Goal: Download file/media

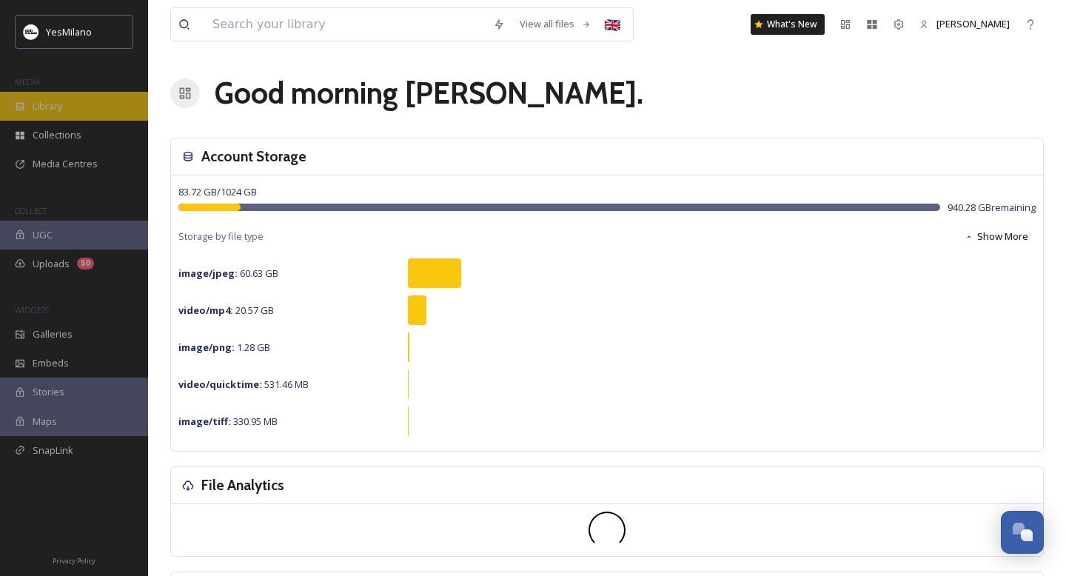
scroll to position [2186, 0]
click at [71, 104] on div "Library" at bounding box center [74, 106] width 148 height 29
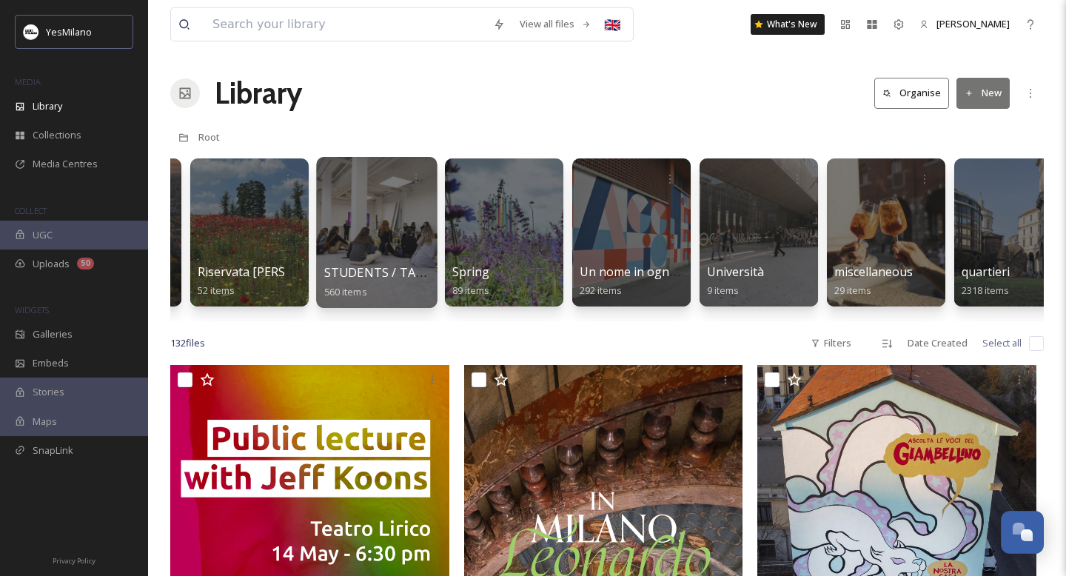
scroll to position [0, 3276]
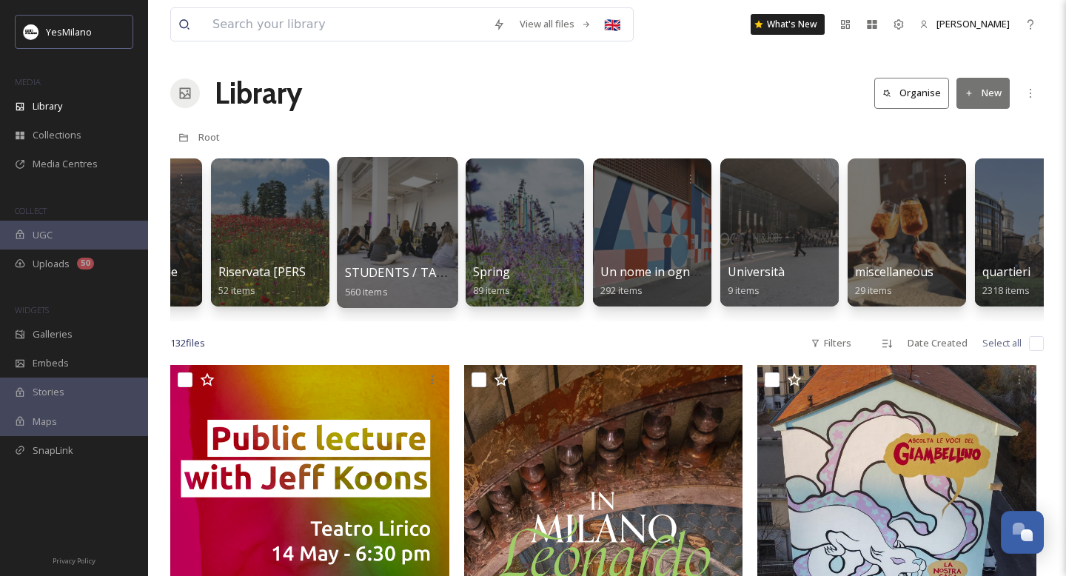
click at [386, 248] on div at bounding box center [397, 232] width 121 height 151
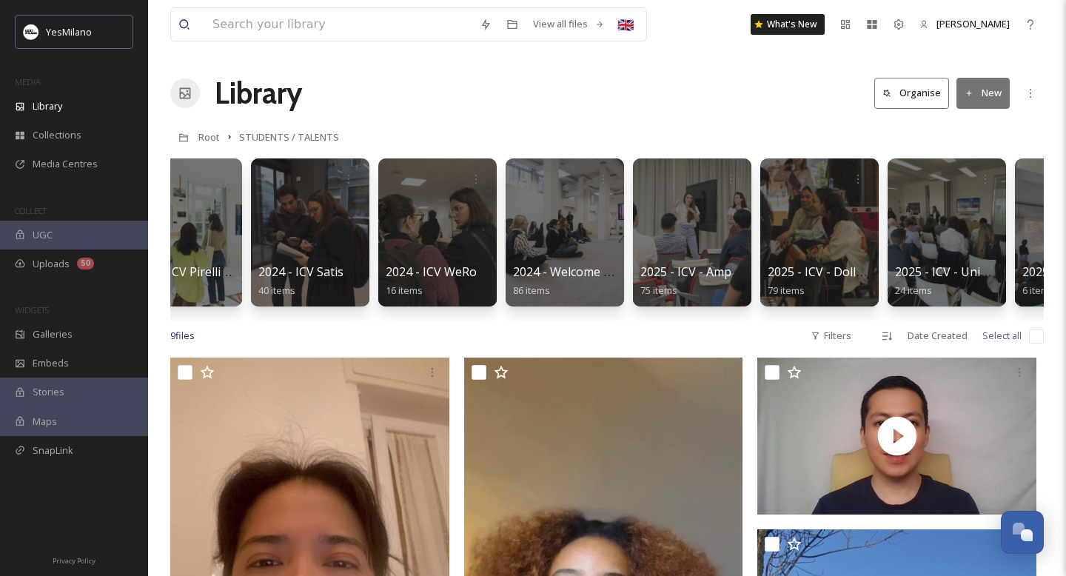
scroll to position [0, 817]
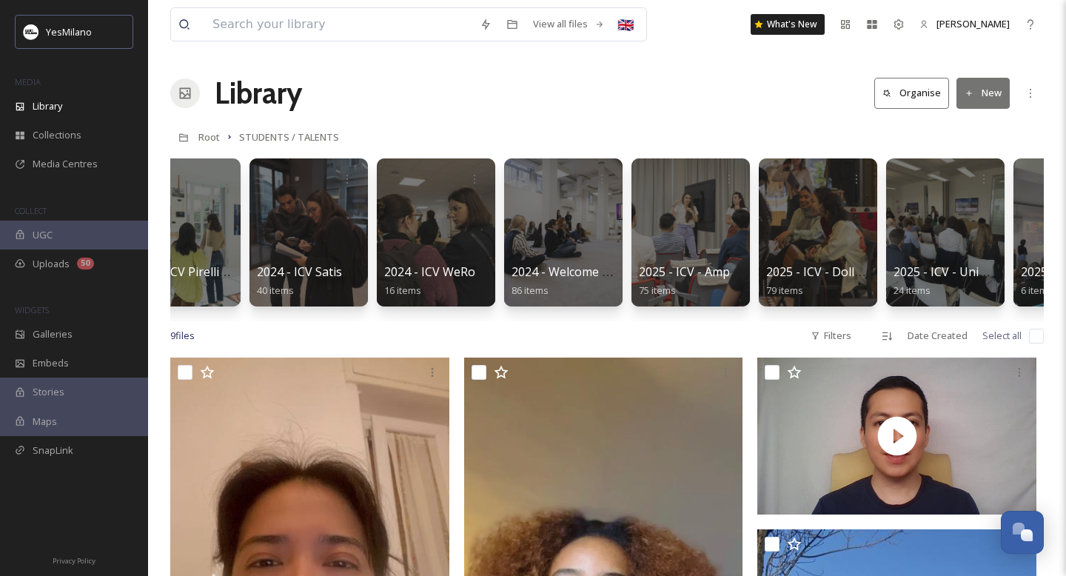
click at [525, 258] on div at bounding box center [563, 232] width 118 height 148
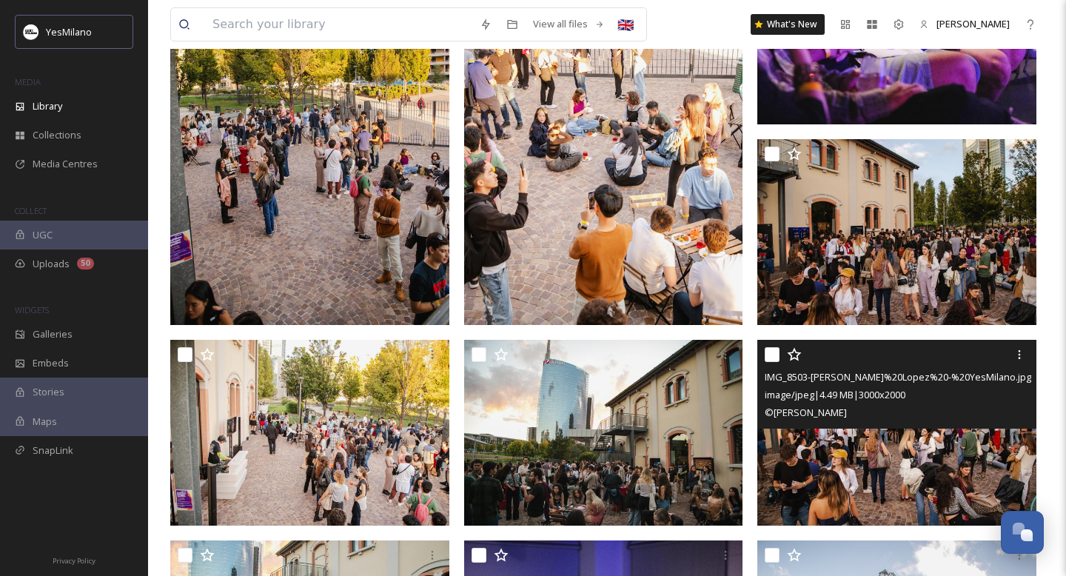
scroll to position [465, 0]
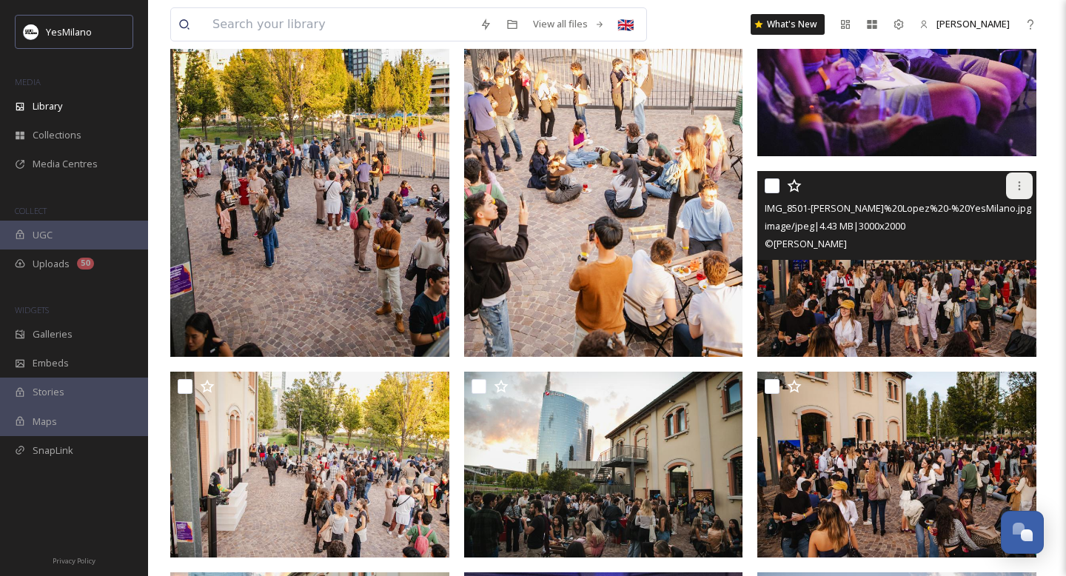
click at [1020, 180] on icon at bounding box center [1020, 186] width 12 height 12
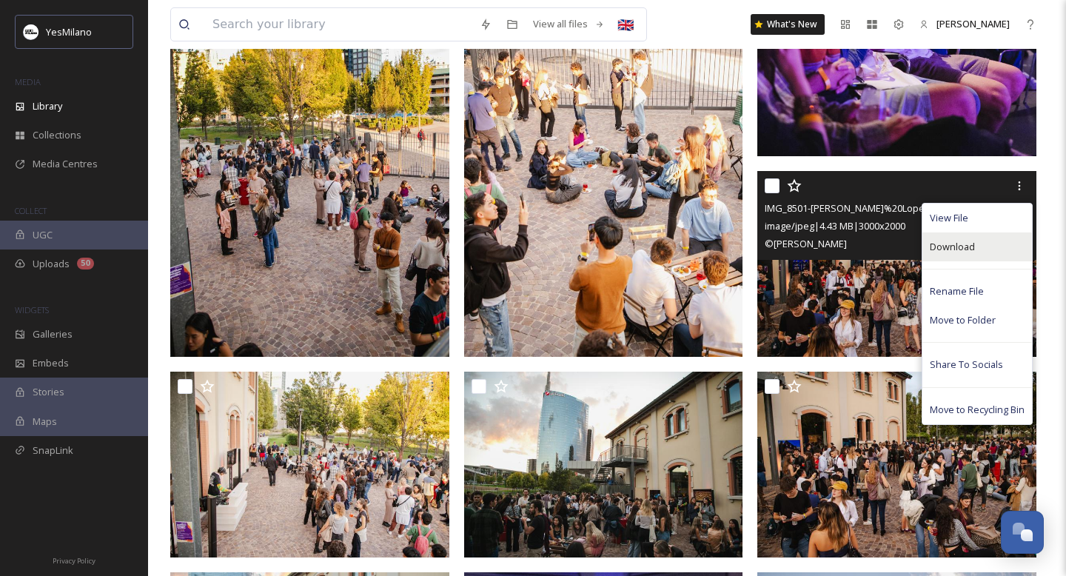
click at [998, 244] on div "Download" at bounding box center [978, 247] width 110 height 29
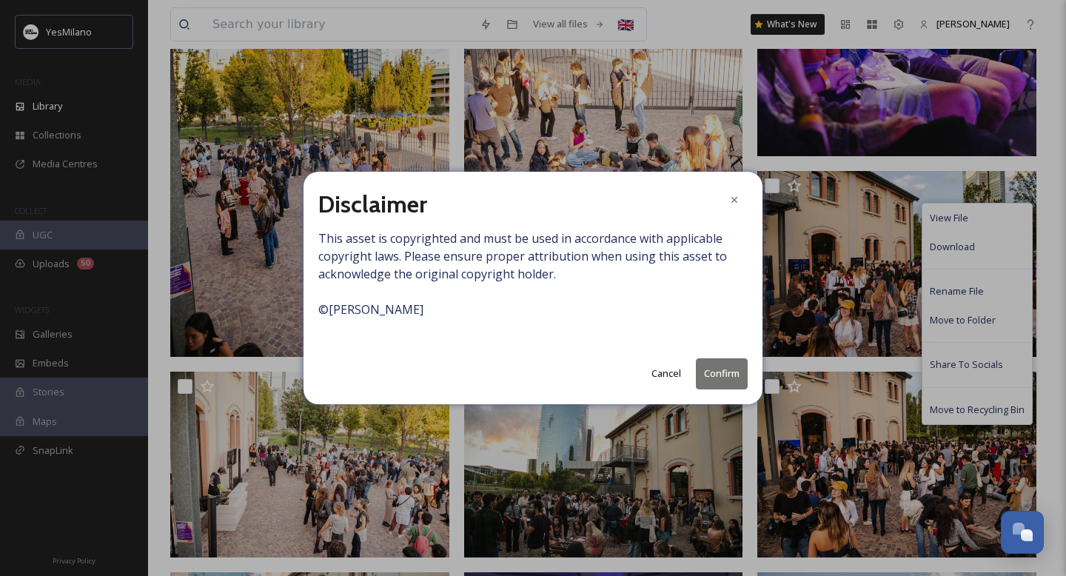
click at [723, 375] on button "Confirm" at bounding box center [722, 373] width 52 height 30
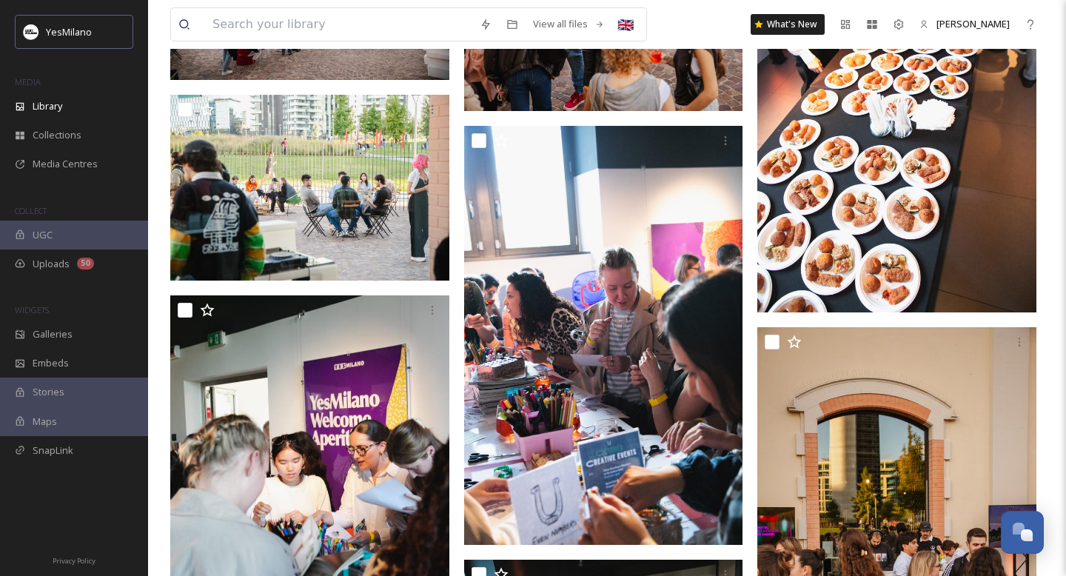
scroll to position [978, 0]
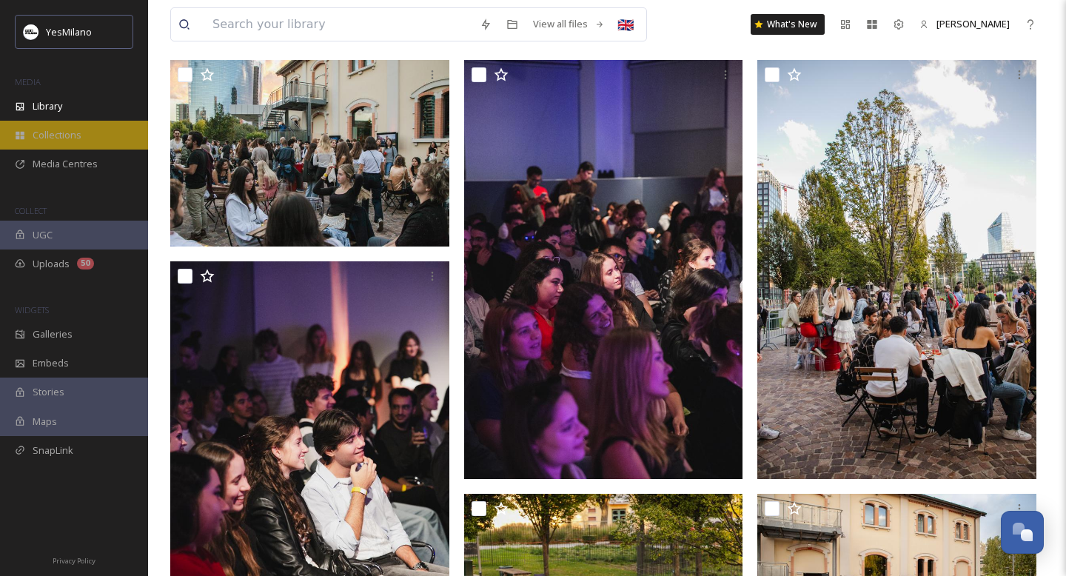
click at [23, 124] on div "Collections" at bounding box center [74, 135] width 148 height 29
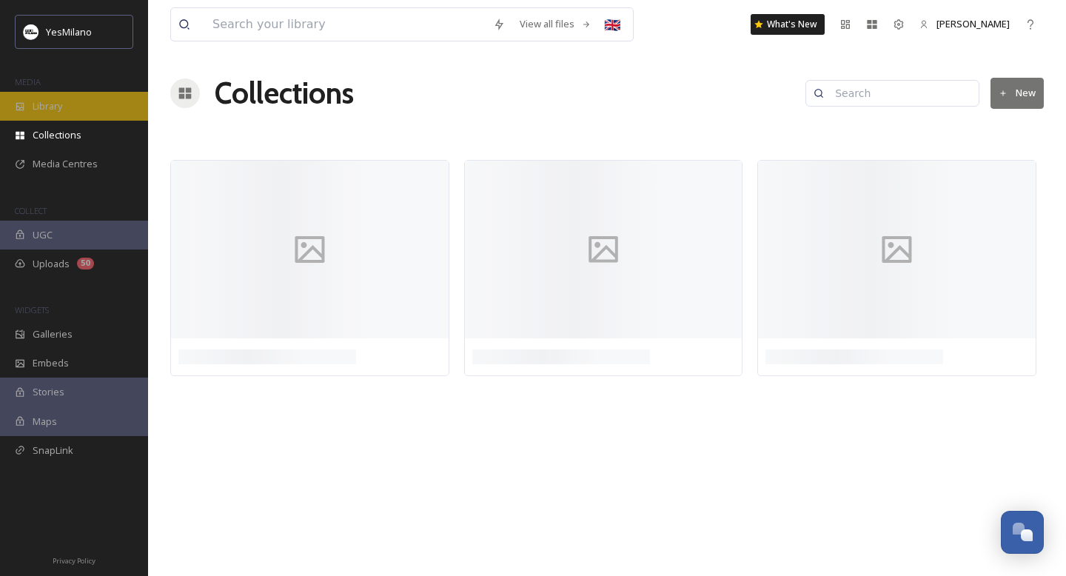
click at [35, 104] on span "Library" at bounding box center [48, 106] width 30 height 14
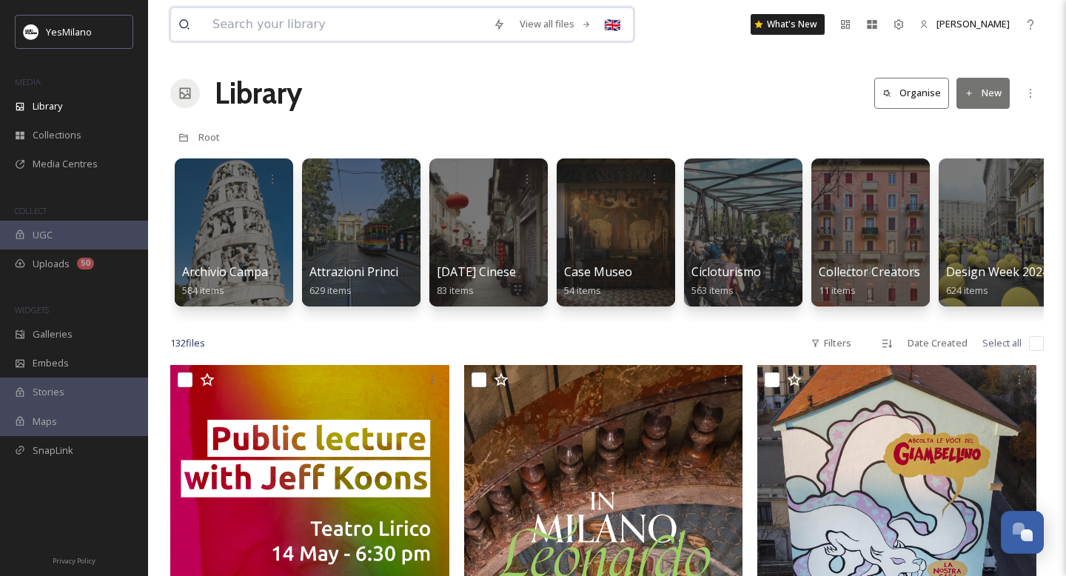
click at [310, 24] on input at bounding box center [345, 24] width 281 height 33
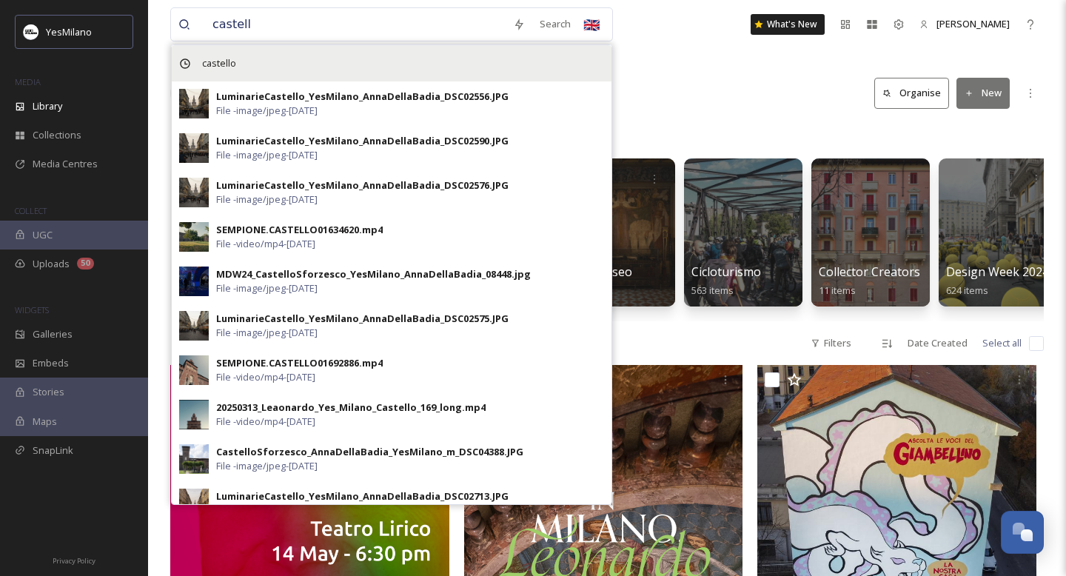
click at [218, 65] on span "castello" at bounding box center [219, 63] width 49 height 21
click at [263, 60] on div "castello" at bounding box center [392, 63] width 440 height 36
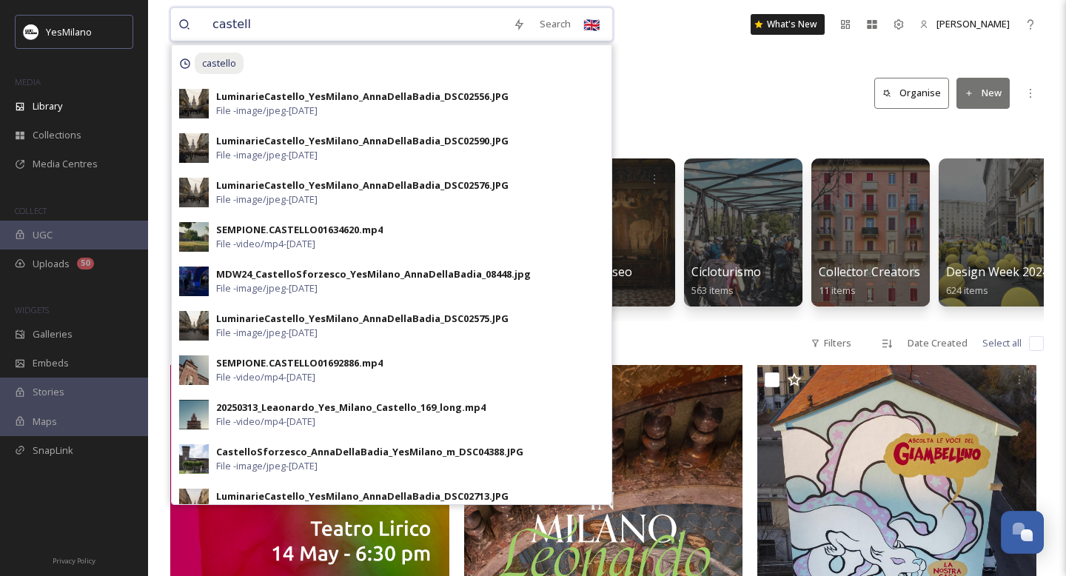
click at [286, 17] on input "castell" at bounding box center [355, 24] width 301 height 33
type input "castello"
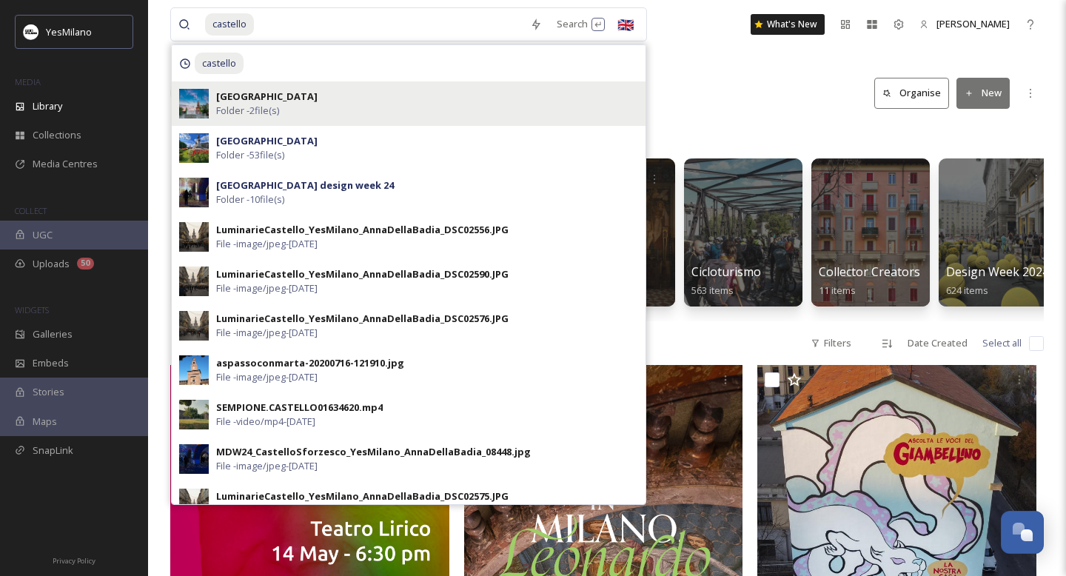
click at [276, 94] on strong "[GEOGRAPHIC_DATA]" at bounding box center [266, 96] width 101 height 13
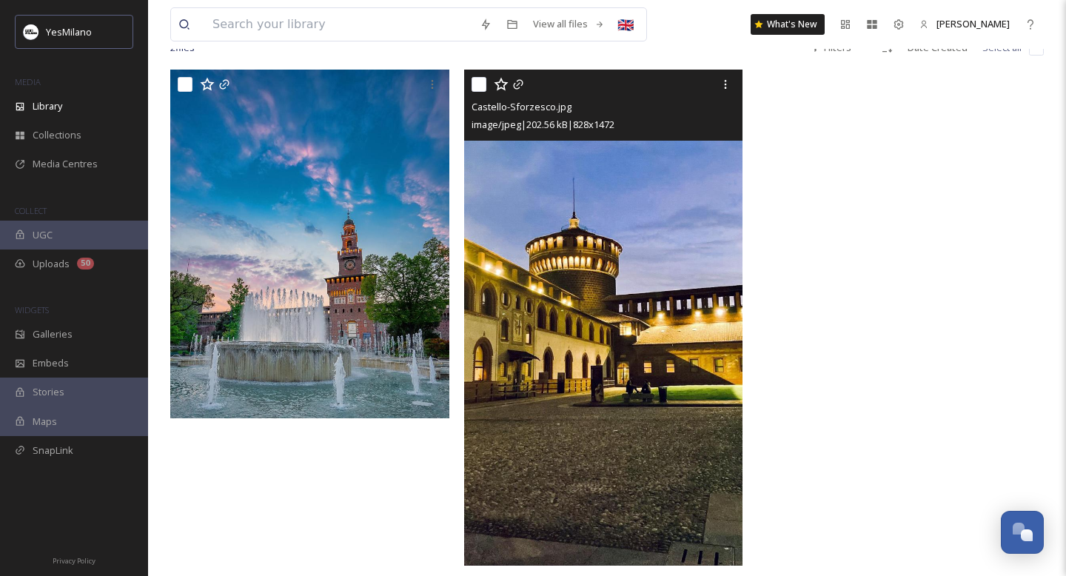
scroll to position [18, 0]
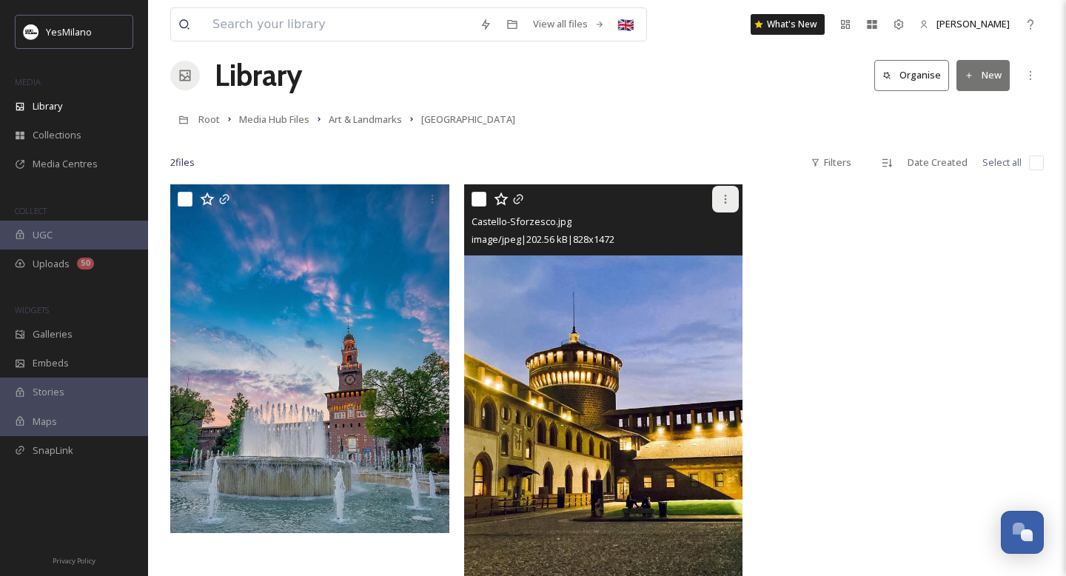
click at [727, 199] on icon at bounding box center [726, 199] width 12 height 12
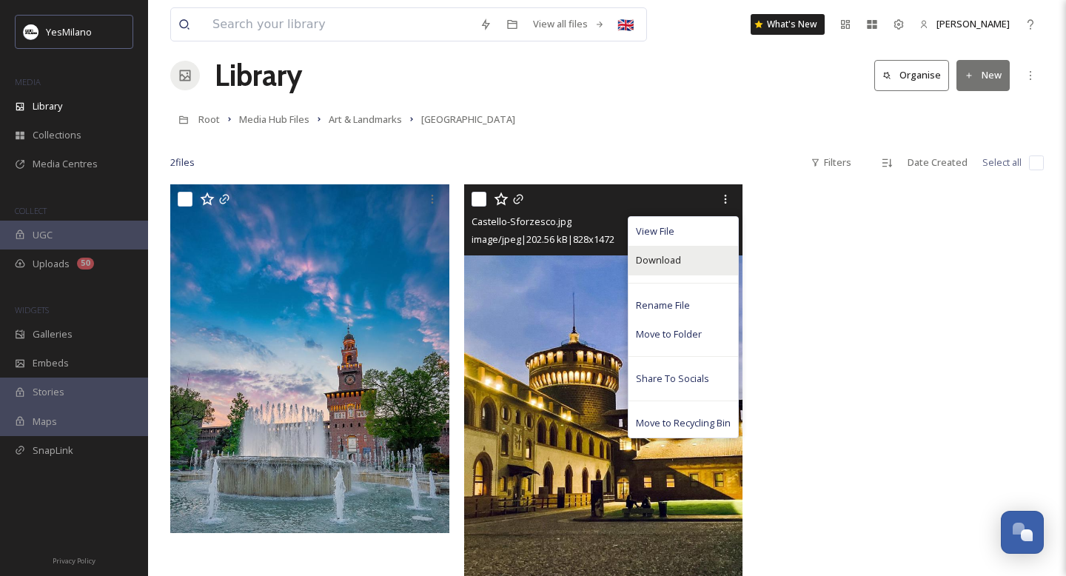
click at [704, 270] on div "Download" at bounding box center [684, 260] width 110 height 29
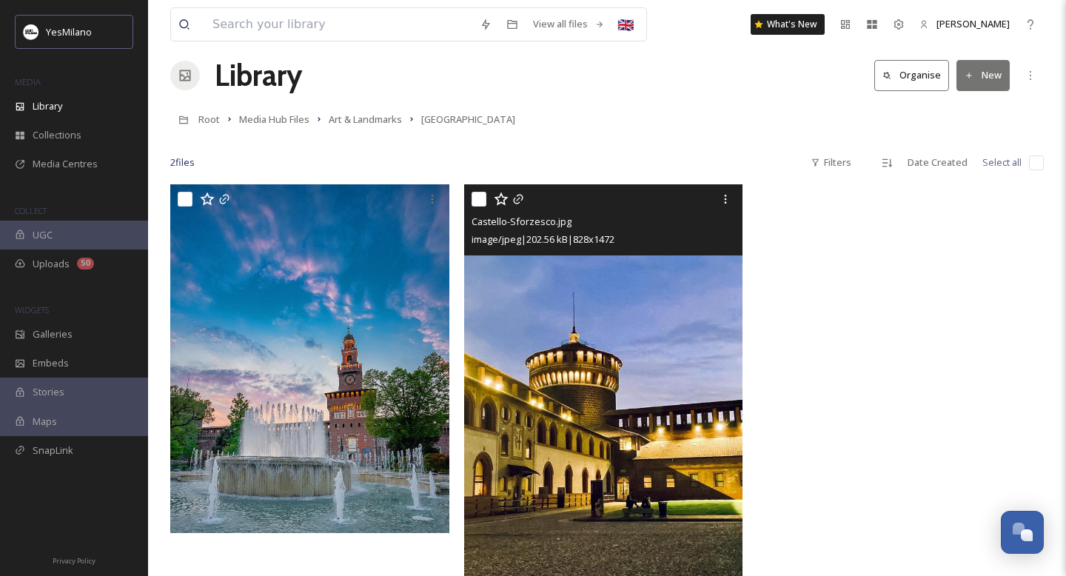
scroll to position [202, 0]
